Goal: Task Accomplishment & Management: Manage account settings

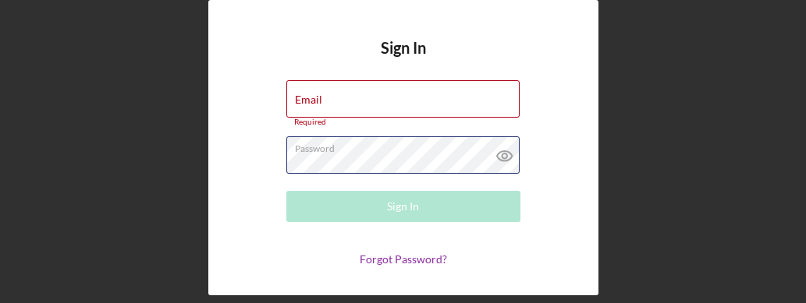
click at [341, 154] on div "Password Required" at bounding box center [403, 155] width 234 height 39
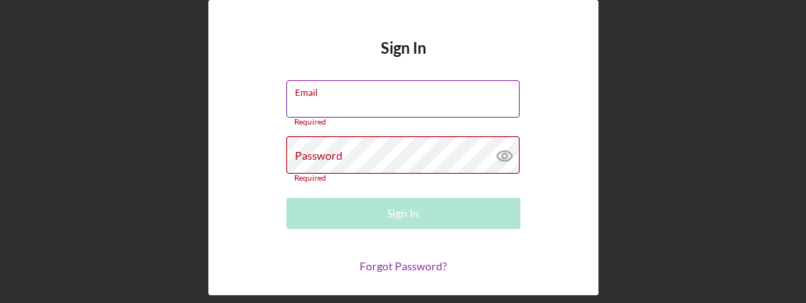
click at [370, 98] on input "Email" at bounding box center [402, 98] width 233 height 37
click at [188, 144] on div "Sign In Email Required Password Required Sign In Forgot Password?" at bounding box center [403, 148] width 790 height 296
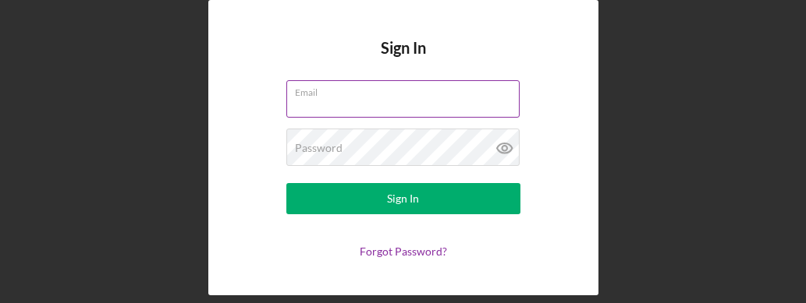
click at [358, 94] on label "Email" at bounding box center [407, 89] width 225 height 17
click at [358, 94] on input "Email" at bounding box center [402, 98] width 233 height 37
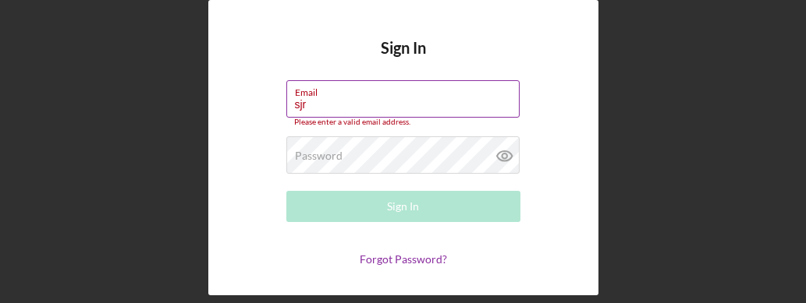
type input "[EMAIL_ADDRESS][DOMAIN_NAME]"
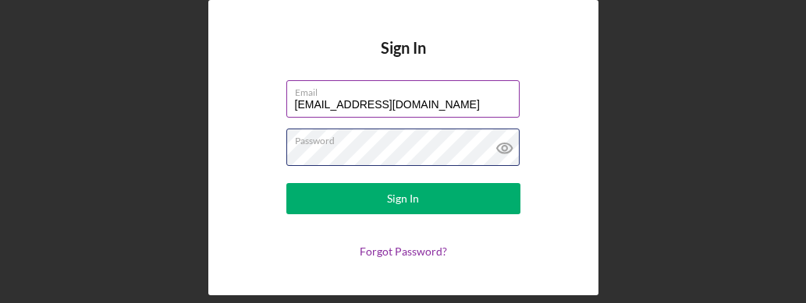
click at [286, 183] on button "Sign In" at bounding box center [403, 198] width 234 height 31
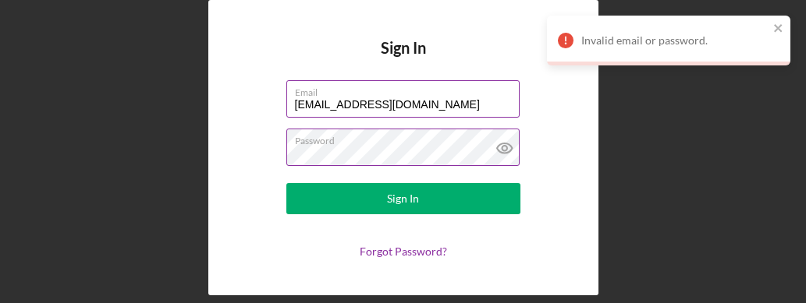
click at [510, 147] on icon at bounding box center [504, 148] width 39 height 39
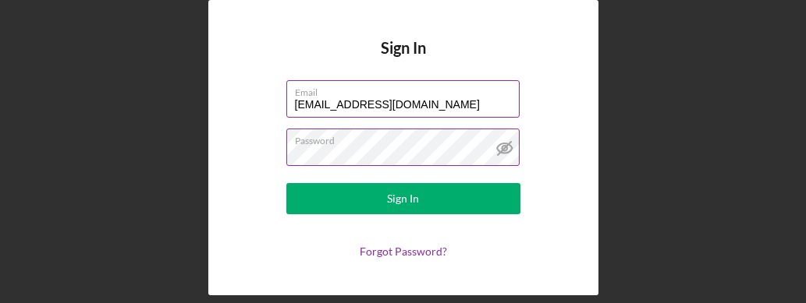
click at [465, 102] on input "[EMAIL_ADDRESS][DOMAIN_NAME]" at bounding box center [402, 98] width 233 height 37
drag, startPoint x: 465, startPoint y: 102, endPoint x: -115, endPoint y: 75, distance: 580.9
click at [0, 75] on html "Sign In Email [EMAIL_ADDRESS][DOMAIN_NAME] Password Sign In Forgot Password?" at bounding box center [403, 151] width 806 height 303
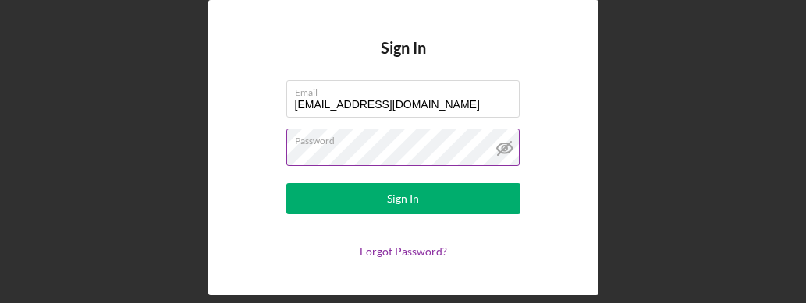
click at [605, 186] on div "Sign In Email [EMAIL_ADDRESS][DOMAIN_NAME] Password Sign In Forgot Password?" at bounding box center [403, 148] width 790 height 296
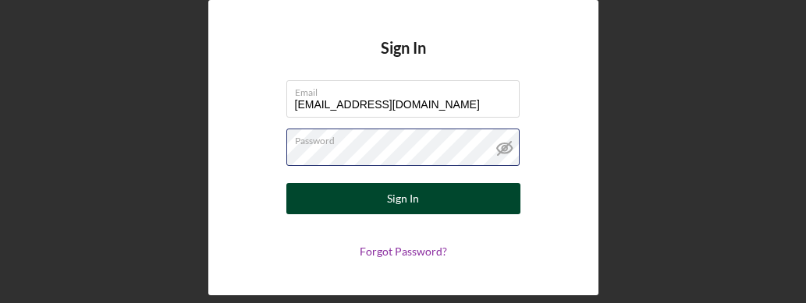
click at [286, 183] on button "Sign In" at bounding box center [403, 198] width 234 height 31
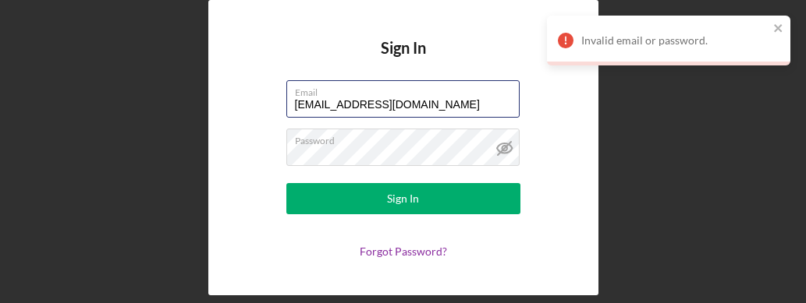
drag, startPoint x: 429, startPoint y: 105, endPoint x: 97, endPoint y: 92, distance: 331.7
click at [97, 92] on div "Sign In Email [EMAIL_ADDRESS][DOMAIN_NAME] Password Sign In Forgot Password?" at bounding box center [403, 148] width 790 height 296
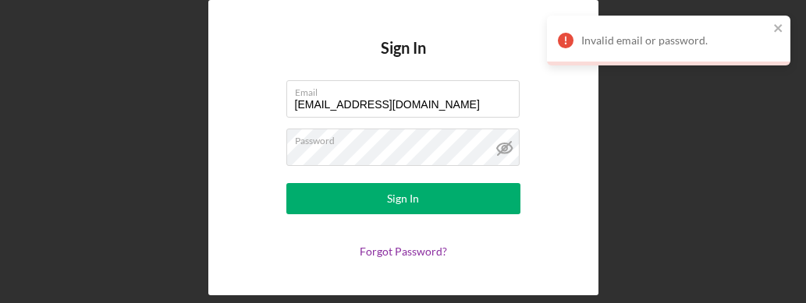
click at [268, 168] on form "Email [EMAIL_ADDRESS][DOMAIN_NAME] Password Sign In Forgot Password?" at bounding box center [403, 169] width 312 height 178
